Goal: Task Accomplishment & Management: Use online tool/utility

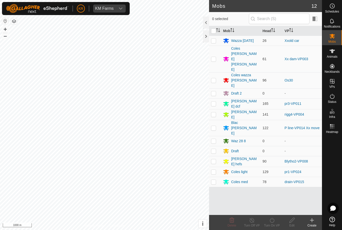
click at [218, 40] on td at bounding box center [215, 41] width 12 height 10
checkbox input "true"
click at [277, 220] on turn-on-svg-icon at bounding box center [272, 220] width 20 height 6
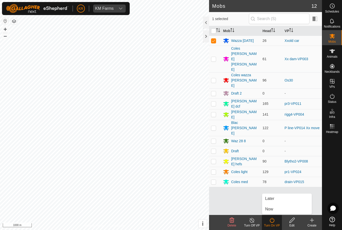
click at [277, 206] on link "Now" at bounding box center [287, 209] width 50 height 10
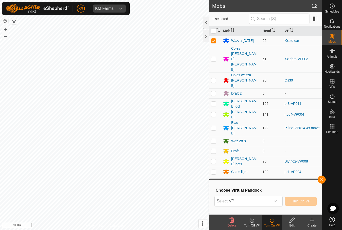
click at [271, 197] on span "Select VP" at bounding box center [243, 201] width 56 height 10
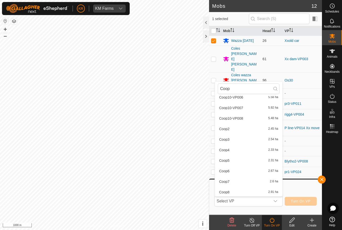
scroll to position [112, 0]
type input "Coop"
click at [251, 107] on div "Coop10-VP007 5.92 ha" at bounding box center [249, 107] width 62 height 6
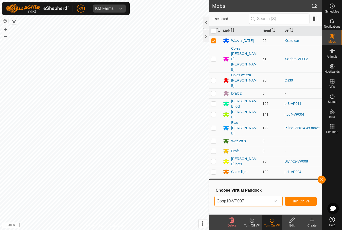
click at [269, 200] on span "Coop10-VP007" at bounding box center [243, 201] width 56 height 10
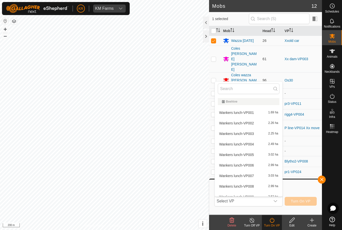
scroll to position [28, 0]
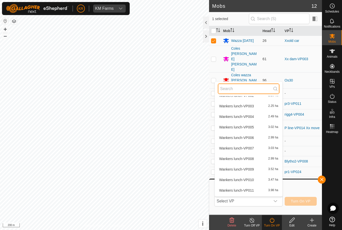
click at [237, 92] on input "text" at bounding box center [249, 88] width 62 height 11
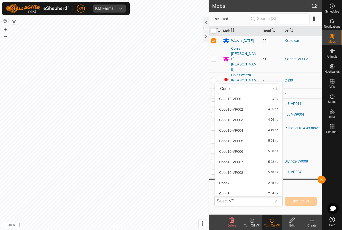
scroll to position [63, 0]
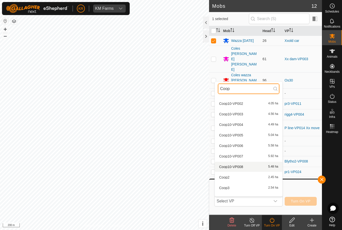
type input "Coop"
click at [241, 166] on span "Coop10-VP008" at bounding box center [231, 167] width 24 height 4
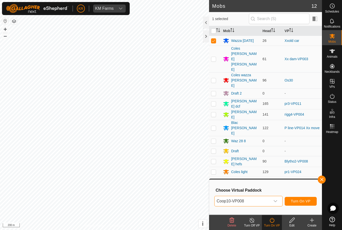
click at [303, 204] on button "Turn On VP" at bounding box center [301, 201] width 32 height 9
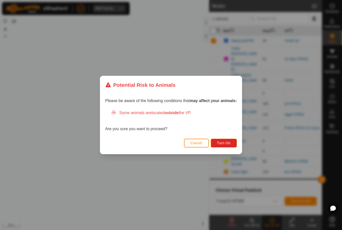
click at [229, 145] on button "Turn On" at bounding box center [224, 143] width 26 height 9
